Goal: Information Seeking & Learning: Learn about a topic

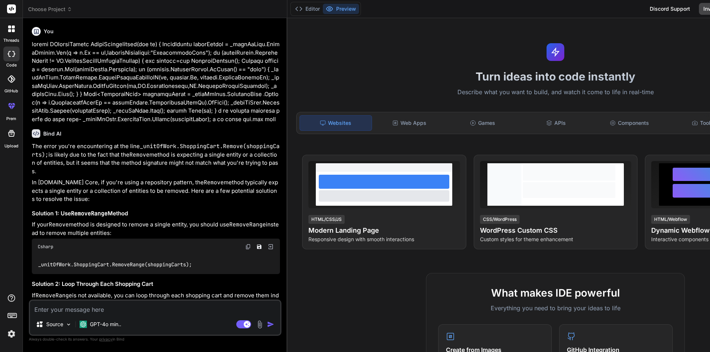
scroll to position [1491, 0]
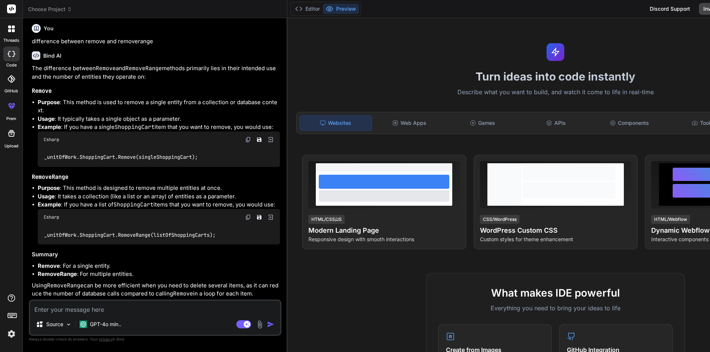
click at [118, 309] on textarea at bounding box center [155, 307] width 250 height 13
paste textarea "public IActionResult OrderConfirmation(int id) { OrderHeader orderHeader = _uni…"
type textarea "public IActionResult OrderConfirmation(int id) { OrderHeader orderHeader = _uni…"
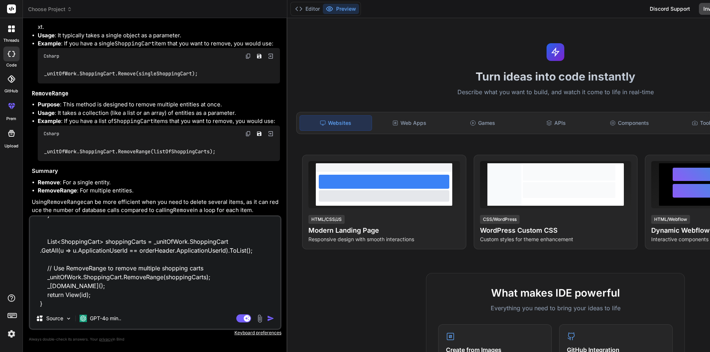
type textarea "x"
type textarea "public IActionResult OrderConfirmation(int id) { OrderHeader orderHeader = _uni…"
type textarea "x"
type textarea "public IActionResult OrderConfirmation(int id) { OrderHeader orderHeader = _uni…"
type textarea "x"
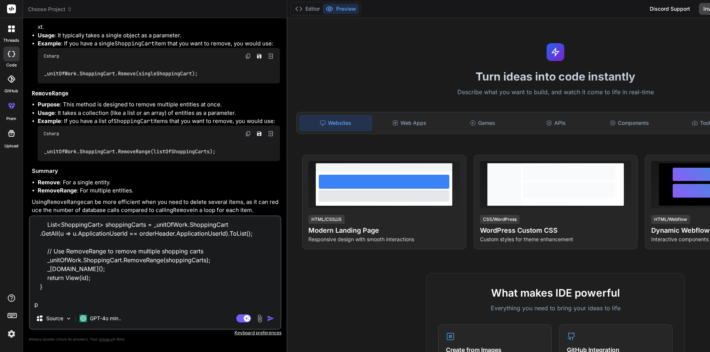
scroll to position [205, 0]
type textarea "public IActionResult OrderConfirmation(int id) { OrderHeader orderHeader = _uni…"
type textarea "x"
type textarea "public IActionResult OrderConfirmation(int id) { OrderHeader orderHeader = _uni…"
type textarea "x"
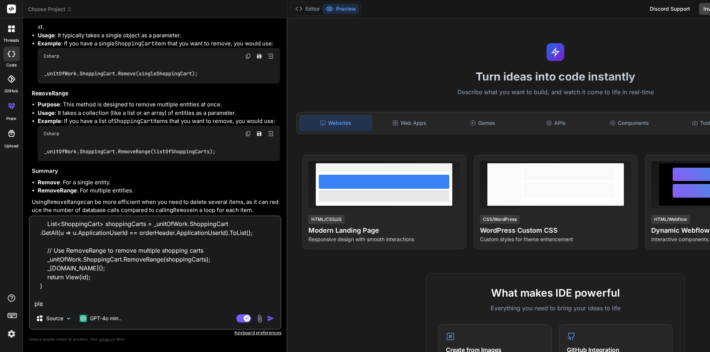
type textarea "public IActionResult OrderConfirmation(int id) { OrderHeader orderHeader = _uni…"
type textarea "x"
type textarea "public IActionResult OrderConfirmation(int id) { OrderHeader orderHeader = _uni…"
type textarea "x"
type textarea "public IActionResult OrderConfirmation(int id) { OrderHeader orderHeader = _uni…"
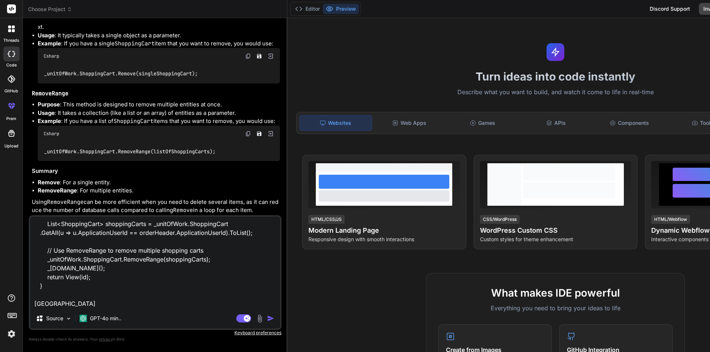
type textarea "x"
type textarea "public IActionResult OrderConfirmation(int id) { OrderHeader orderHeader = _uni…"
type textarea "x"
type textarea "public IActionResult OrderConfirmation(int id) { OrderHeader orderHeader = _uni…"
type textarea "x"
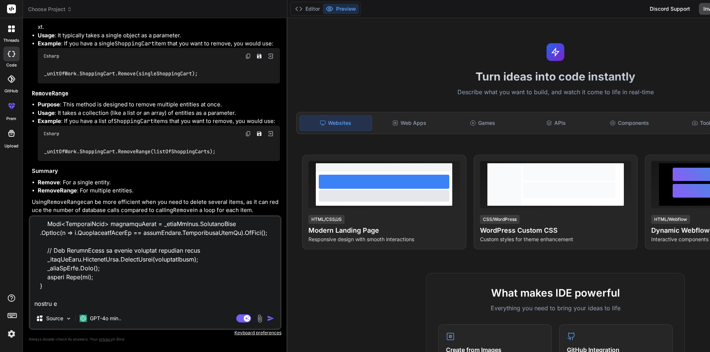
type textarea "public IActionResult OrderConfirmation(int id) { OrderHeader orderHeader = _uni…"
type textarea "x"
type textarea "public IActionResult OrderConfirmation(int id) { OrderHeader orderHeader = _uni…"
type textarea "x"
type textarea "public IActionResult OrderConfirmation(int id) { OrderHeader orderHeader = _uni…"
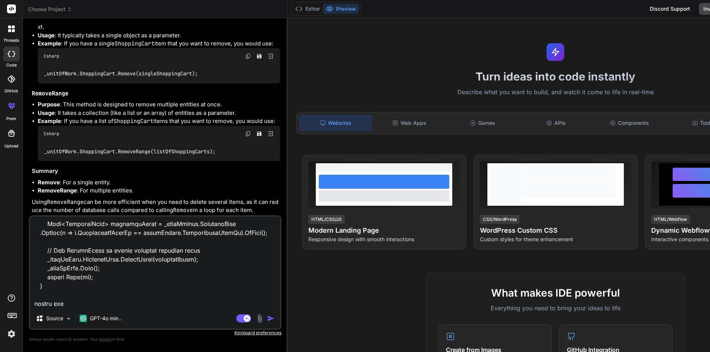
type textarea "x"
type textarea "public IActionResult OrderConfirmation(int id) { OrderHeader orderHeader = _uni…"
type textarea "x"
type textarea "public IActionResult OrderConfirmation(int id) { OrderHeader orderHeader = _uni…"
type textarea "x"
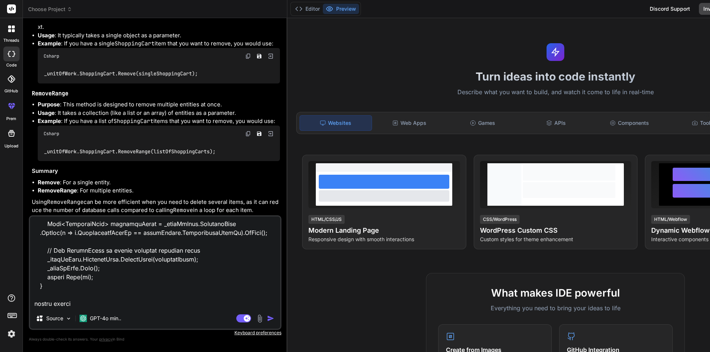
type textarea "public IActionResult OrderConfirmation(int id) { OrderHeader orderHeader = _uni…"
type textarea "x"
type textarea "public IActionResult OrderConfirmation(int id) { OrderHeader orderHeader = _uni…"
type textarea "x"
type textarea "public IActionResult OrderConfirmation(int id) { OrderHeader orderHeader = _uni…"
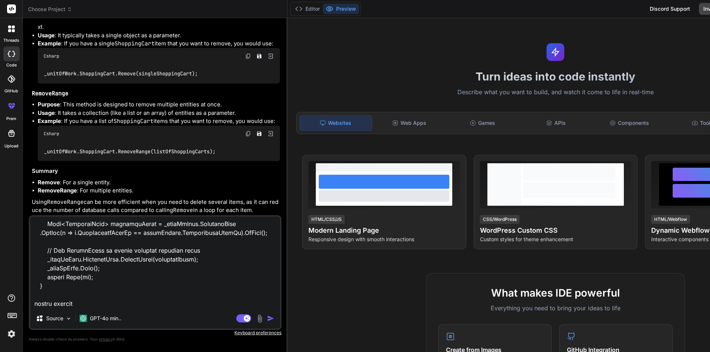
type textarea "x"
type textarea "public IActionResult OrderConfirmation(int id) { OrderHeader orderHeader = _uni…"
type textarea "x"
type textarea "public IActionResult OrderConfirmation(int id) { OrderHeader orderHeader = _uni…"
type textarea "x"
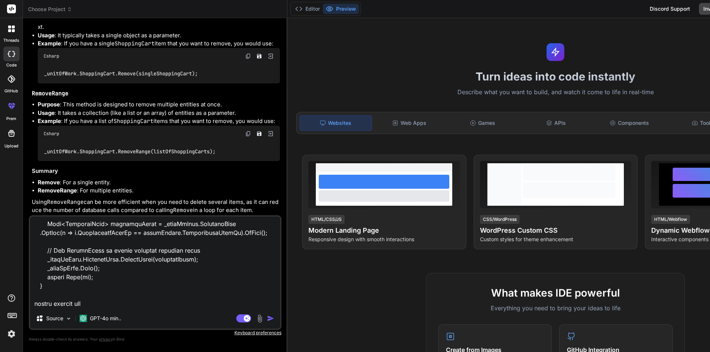
type textarea "public IActionResult OrderConfirmation(int id) { OrderHeader orderHeader = _uni…"
type textarea "x"
type textarea "public IActionResult OrderConfirmation(int id) { OrderHeader orderHeader = _uni…"
type textarea "x"
type textarea "public IActionResult OrderConfirmation(int id) { OrderHeader orderHeader = _uni…"
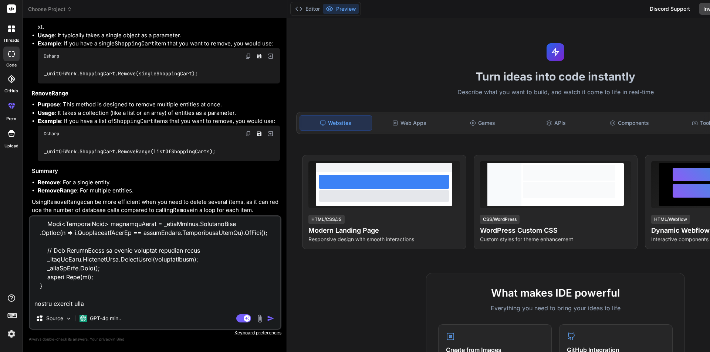
type textarea "x"
type textarea "public IActionResult OrderConfirmation(int id) { OrderHeader orderHeader = _uni…"
type textarea "x"
type textarea "public IActionResult OrderConfirmation(int id) { OrderHeader orderHeader = _uni…"
type textarea "x"
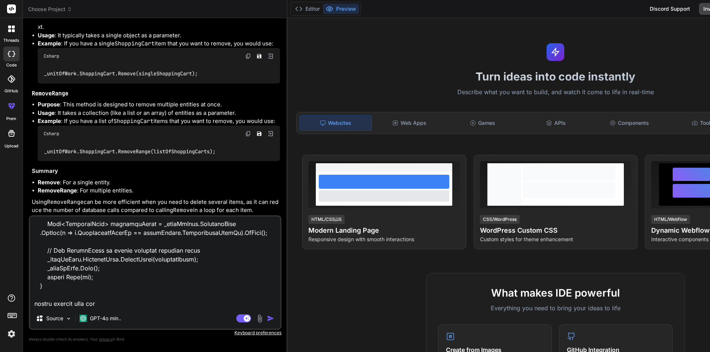
type textarea "public IActionResult OrderConfirmation(int id) { OrderHeader orderHeader = _uni…"
type textarea "x"
type textarea "public IActionResult OrderConfirmation(int id) { OrderHeader orderHeader = _uni…"
type textarea "x"
type textarea "public IActionResult OrderConfirmation(int id) { OrderHeader orderHeader = _uni…"
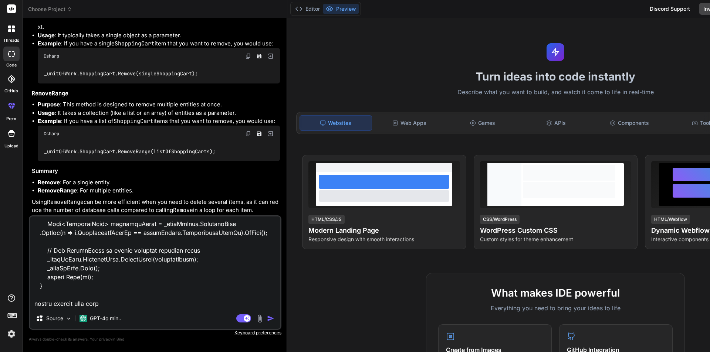
type textarea "x"
type textarea "public IActionResult OrderConfirmation(int id) { OrderHeader orderHeader = _uni…"
type textarea "x"
type textarea "public IActionResult OrderConfirmation(int id) { OrderHeader orderHeader = _uni…"
type textarea "x"
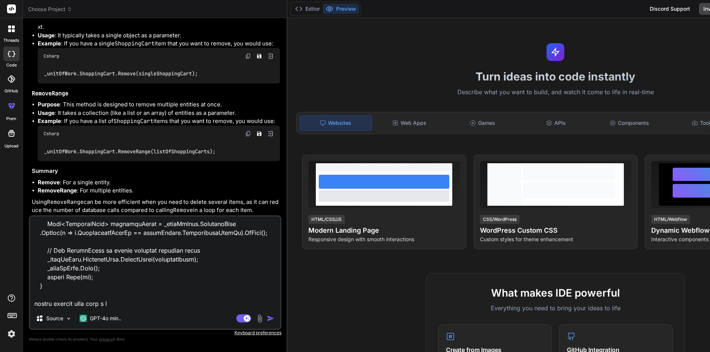
type textarea "public IActionResult OrderConfirmation(int id) { OrderHeader orderHeader = _uni…"
type textarea "x"
type textarea "public IActionResult OrderConfirmation(int id) { OrderHeader orderHeader = _uni…"
type textarea "x"
type textarea "public IActionResult OrderConfirmation(int id) { OrderHeader orderHeader = _uni…"
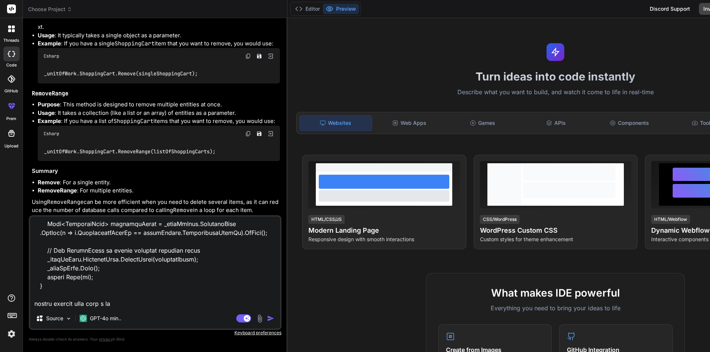
type textarea "x"
type textarea "public IActionResult OrderConfirmation(int id) { OrderHeader orderHeader = _uni…"
type textarea "x"
type textarea "public IActionResult OrderConfirmation(int id) { OrderHeader orderHeader = _uni…"
type textarea "x"
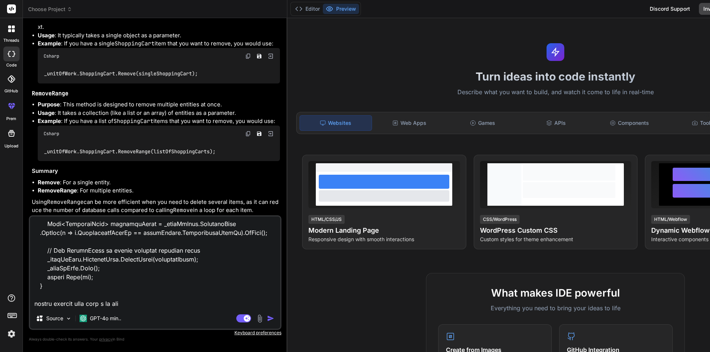
type textarea "public IActionResult OrderConfirmation(int id) { OrderHeader orderHeader = _uni…"
type textarea "x"
type textarea "public IActionResult OrderConfirmation(int id) { OrderHeader orderHeader = _uni…"
type textarea "x"
type textarea "public IActionResult OrderConfirmation(int id) { OrderHeader orderHeader = _uni…"
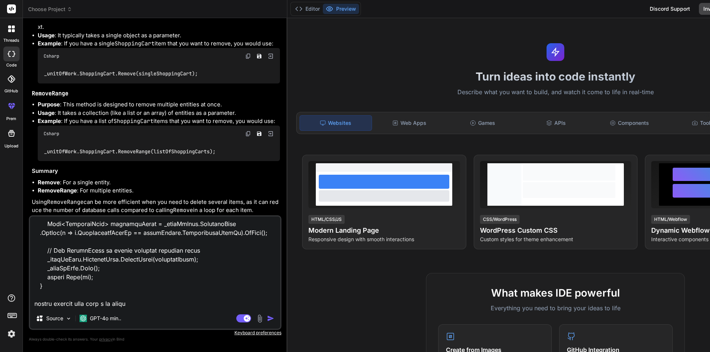
type textarea "x"
type textarea "public IActionResult OrderConfirmation(int id) { OrderHeader orderHeader = _uni…"
type textarea "x"
type textarea "public IActionResult OrderConfirmation(int id) { OrderHeader orderHeader = _uni…"
type textarea "x"
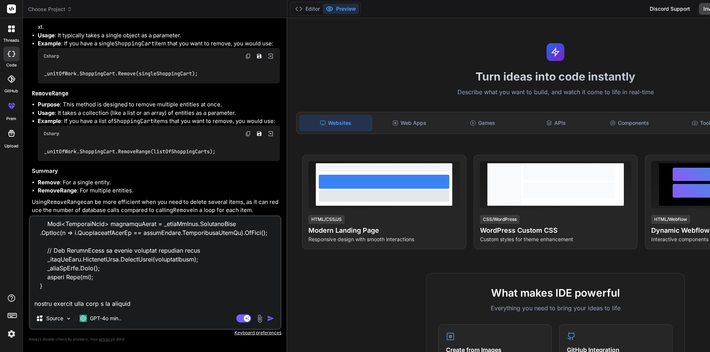
type textarea "public IActionResult OrderConfirmation(int id) { OrderHeader orderHeader = _uni…"
type textarea "x"
type textarea "public IActionResult OrderConfirmation(int id) { OrderHeader orderHeader = _uni…"
type textarea "x"
type textarea "public IActionResult OrderConfirmation(int id) { OrderHeader orderHeader = _uni…"
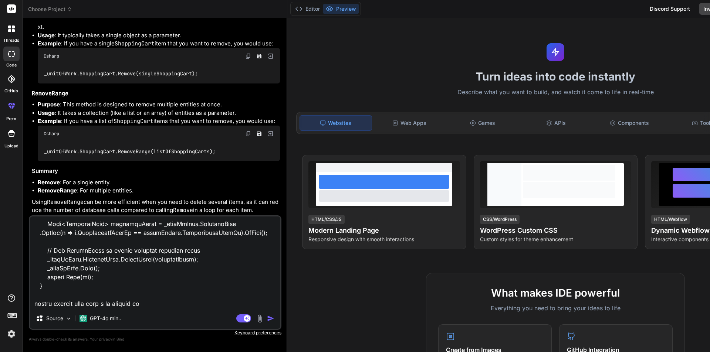
type textarea "x"
type textarea "public IActionResult OrderConfirmation(int id) { OrderHeader orderHeader = _uni…"
type textarea "x"
type textarea "public IActionResult OrderConfirmation(int id) { OrderHeader orderHeader = _uni…"
type textarea "x"
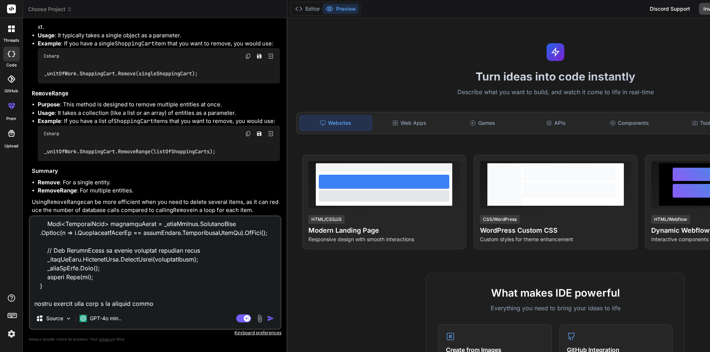
type textarea "public IActionResult OrderConfirmation(int id) { OrderHeader orderHeader = _uni…"
type textarea "x"
type textarea "public IActionResult OrderConfirmation(int id) { OrderHeader orderHeader = _uni…"
type textarea "x"
type textarea "public IActionResult OrderConfirmation(int id) { OrderHeader orderHeader = _uni…"
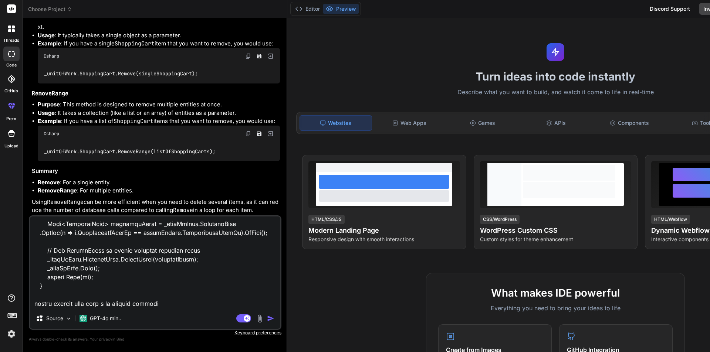
type textarea "x"
type textarea "public IActionResult OrderConfirmation(int id) { OrderHeader orderHeader = _uni…"
type textarea "x"
type textarea "public IActionResult OrderConfirmation(int id) { OrderHeader orderHeader = _uni…"
type textarea "x"
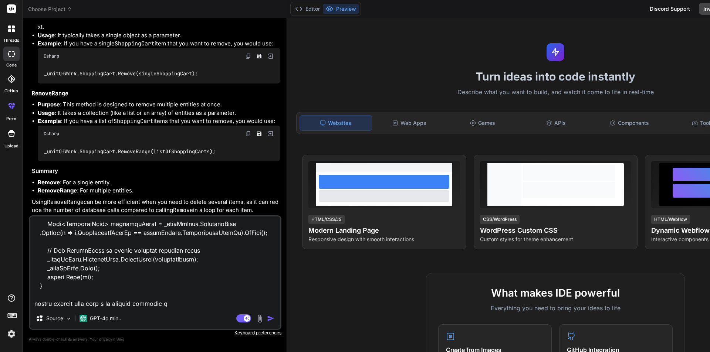
type textarea "public IActionResult OrderConfirmation(int id) { OrderHeader orderHeader = _uni…"
type textarea "x"
type textarea "public IActionResult OrderConfirmation(int id) { OrderHeader orderHeader = _uni…"
type textarea "x"
type textarea "public IActionResult OrderConfirmation(int id) { OrderHeader orderHeader = _uni…"
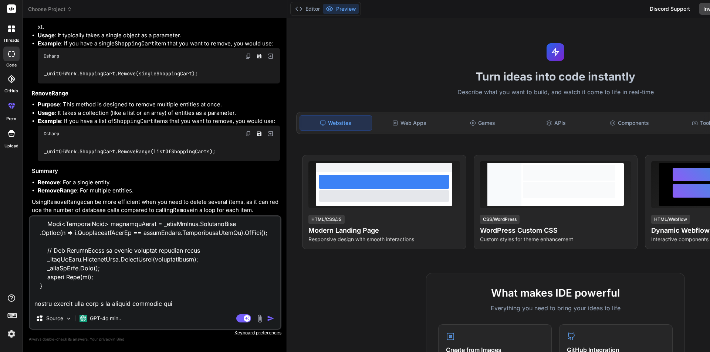
type textarea "x"
type textarea "public IActionResult OrderConfirmation(int id) { OrderHeader orderHeader = _uni…"
type textarea "x"
type textarea "public IActionResult OrderConfirmation(int id) { OrderHeader orderHeader = _uni…"
type textarea "x"
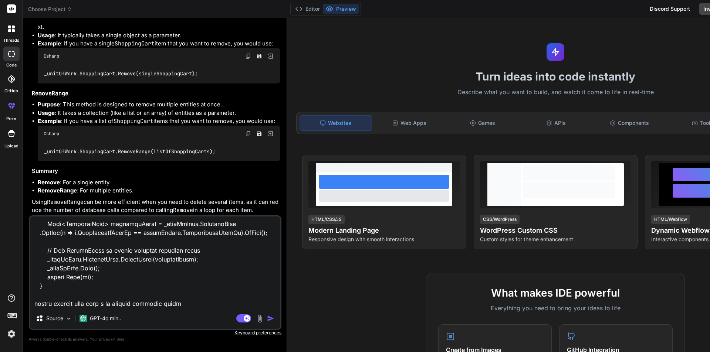
type textarea "public IActionResult OrderConfirmation(int id) { OrderHeader orderHeader = _uni…"
type textarea "x"
type textarea "public IActionResult OrderConfirmation(int id) { OrderHeader orderHeader = _uni…"
type textarea "x"
type textarea "public IActionResult OrderConfirmation(int id) { OrderHeader orderHeader = _uni…"
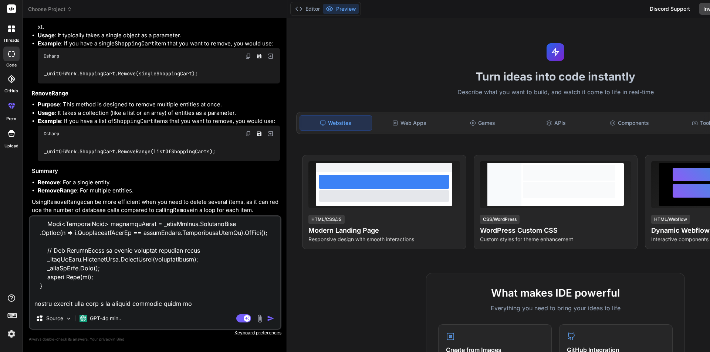
type textarea "x"
type textarea "public IActionResult OrderConfirmation(int id) { OrderHeader orderHeader = _uni…"
type textarea "x"
type textarea "public IActionResult OrderConfirmation(int id) { OrderHeader orderHeader = _uni…"
type textarea "x"
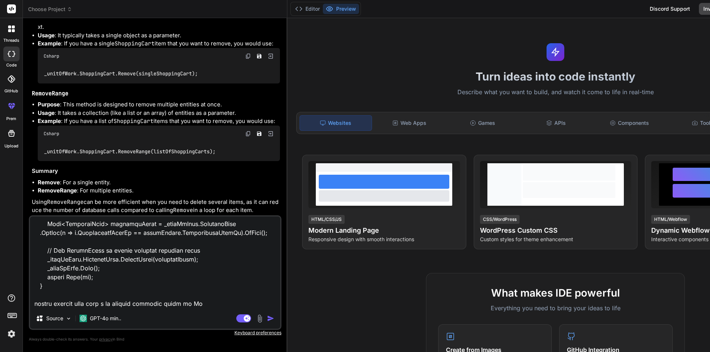
type textarea "public IActionResult OrderConfirmation(int id) { OrderHeader orderHeader = _uni…"
type textarea "x"
type textarea "public IActionResult OrderConfirmation(int id) { OrderHeader orderHeader = _uni…"
type textarea "x"
type textarea "public IActionResult OrderConfirmation(int id) { OrderHeader orderHeader = _uni…"
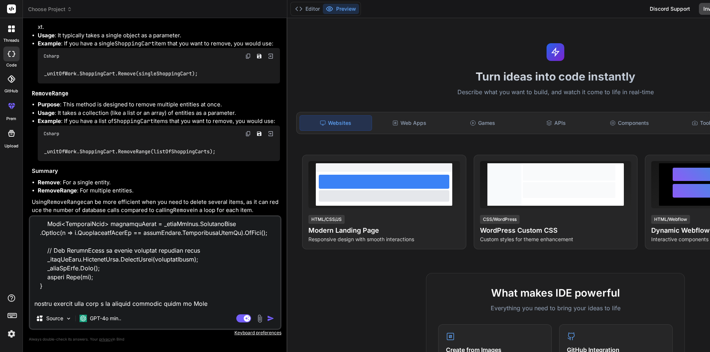
type textarea "x"
type textarea "public IActionResult OrderConfirmation(int id) { OrderHeader orderHeader = _uni…"
type textarea "x"
type textarea "public IActionResult OrderConfirmation(int id) { OrderHeader orderHeader = _uni…"
type textarea "x"
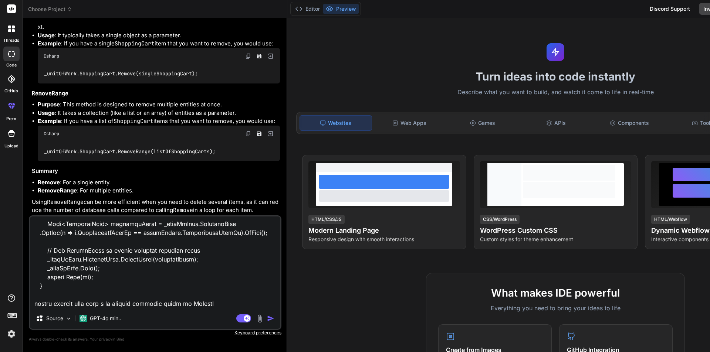
type textarea "public IActionResult OrderConfirmation(int id) { OrderHeader orderHeader = _uni…"
type textarea "x"
type textarea "public IActionResult OrderConfirmation(int id) { OrderHeader orderHeader = _uni…"
type textarea "x"
type textarea "public IActionResult OrderConfirmation(int id) { OrderHeader orderHeader = _uni…"
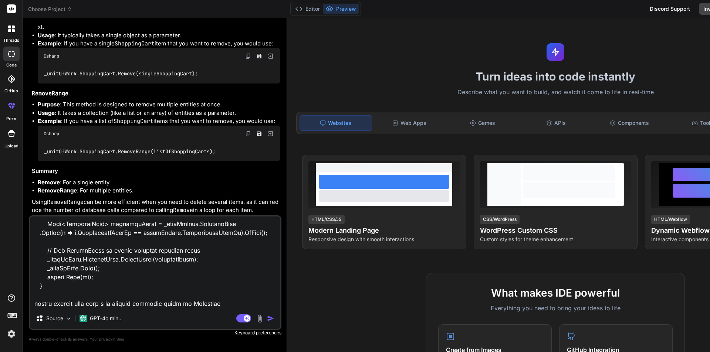
type textarea "x"
type textarea "public IActionResult OrderConfirmation(int id) { OrderHeader orderHeader = _uni…"
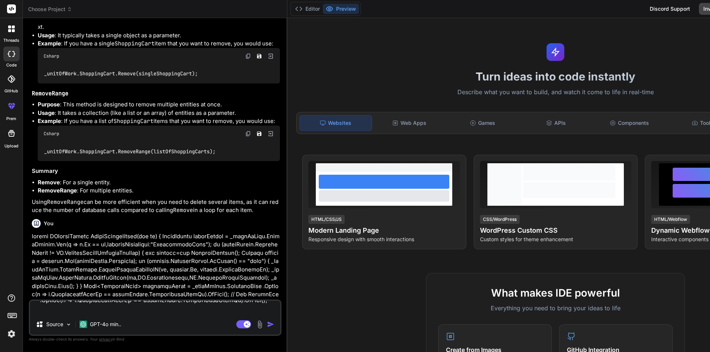
type textarea "x"
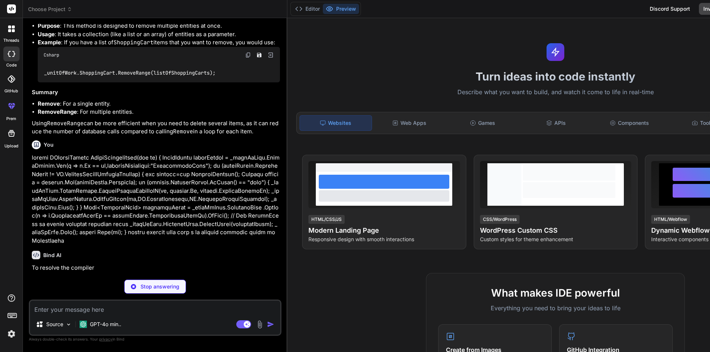
scroll to position [1955, 0]
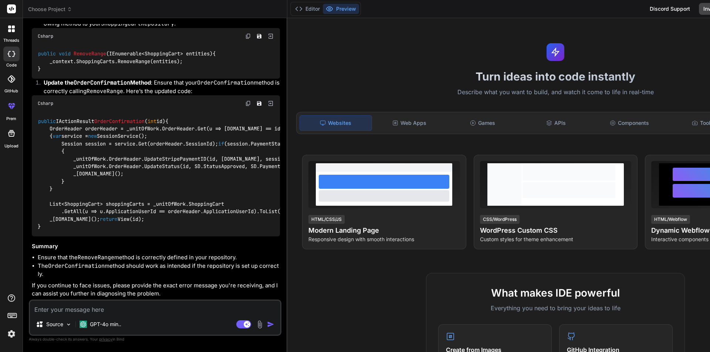
type textarea "x"
drag, startPoint x: 48, startPoint y: 140, endPoint x: 38, endPoint y: 118, distance: 24.5
click at [38, 79] on div "public void RemoveRange ( IEnumerable<ShoppingCart> entities ) { _context.Shopp…" at bounding box center [156, 61] width 248 height 34
copy code "public void RemoveRange ( IEnumerable<ShoppingCart> entities ) { _context.Shopp…"
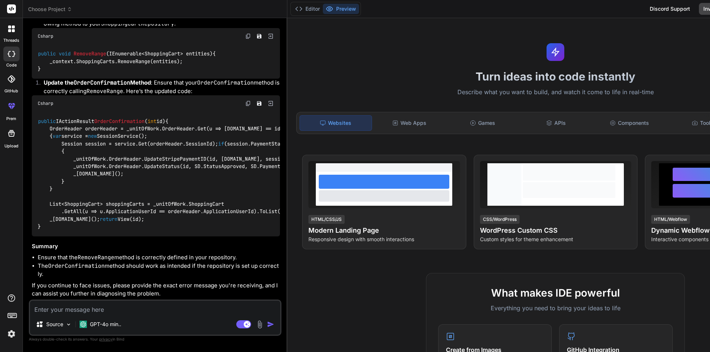
scroll to position [2210, 0]
click at [245, 39] on img at bounding box center [248, 36] width 6 height 6
